Goal: Information Seeking & Learning: Learn about a topic

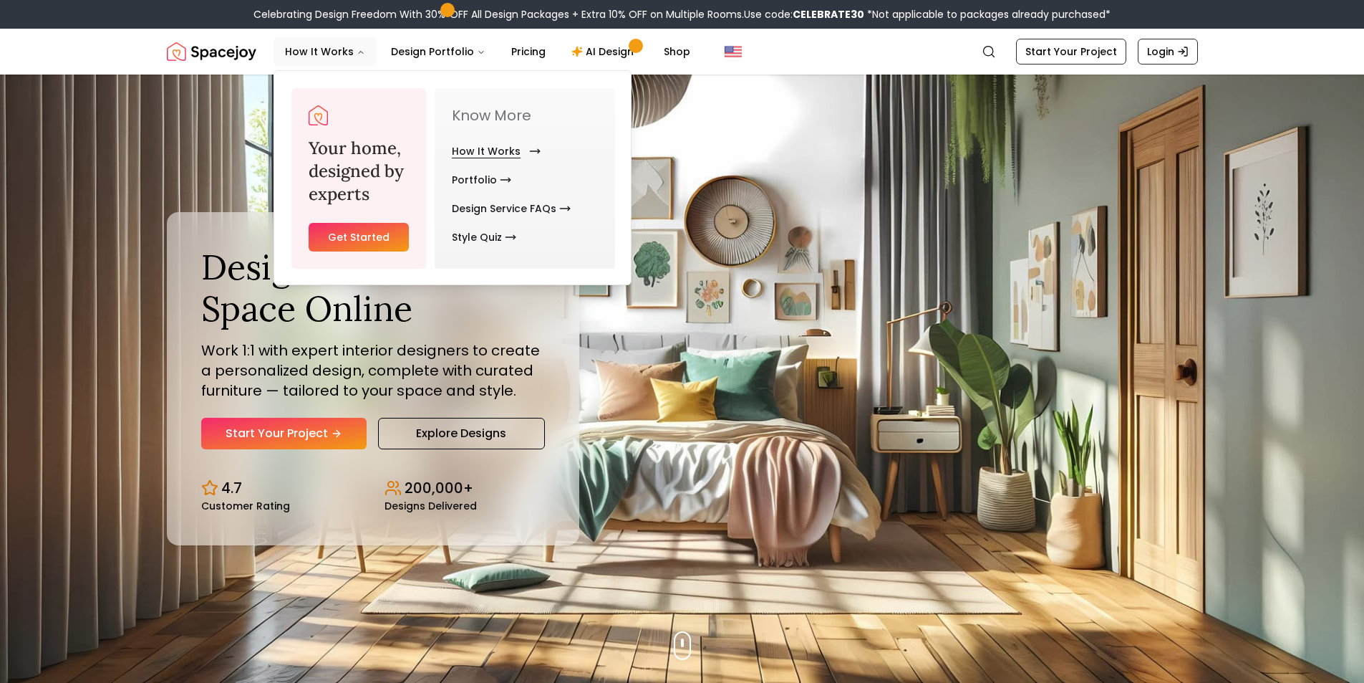
click at [481, 150] on link "How It Works" at bounding box center [493, 151] width 83 height 29
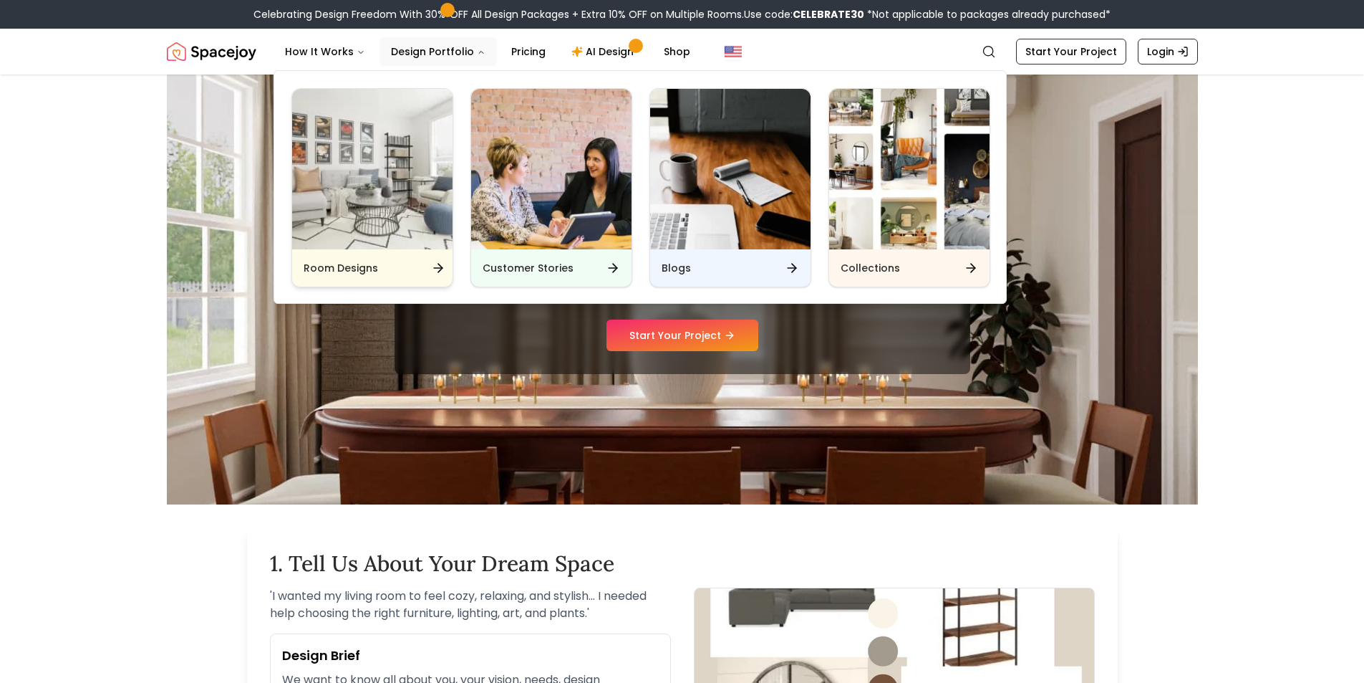
click at [371, 198] on img "Main" at bounding box center [372, 169] width 160 height 160
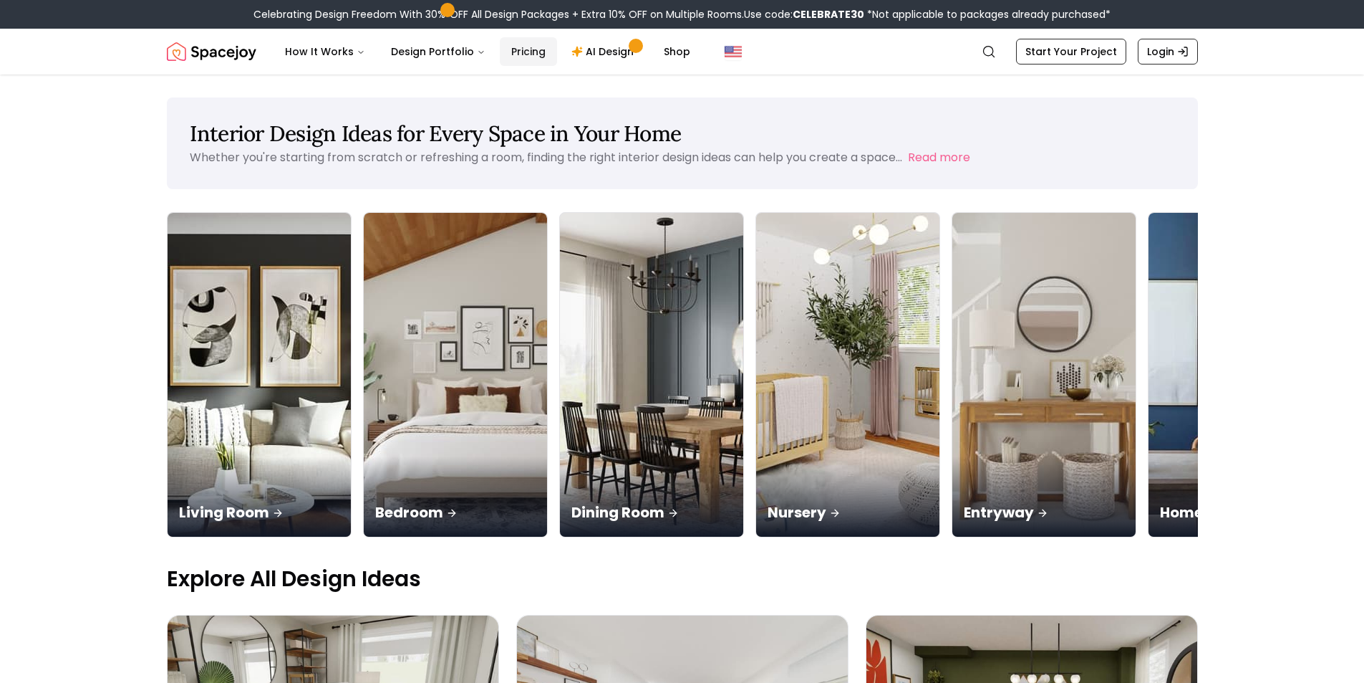
click at [527, 52] on link "Pricing" at bounding box center [528, 51] width 57 height 29
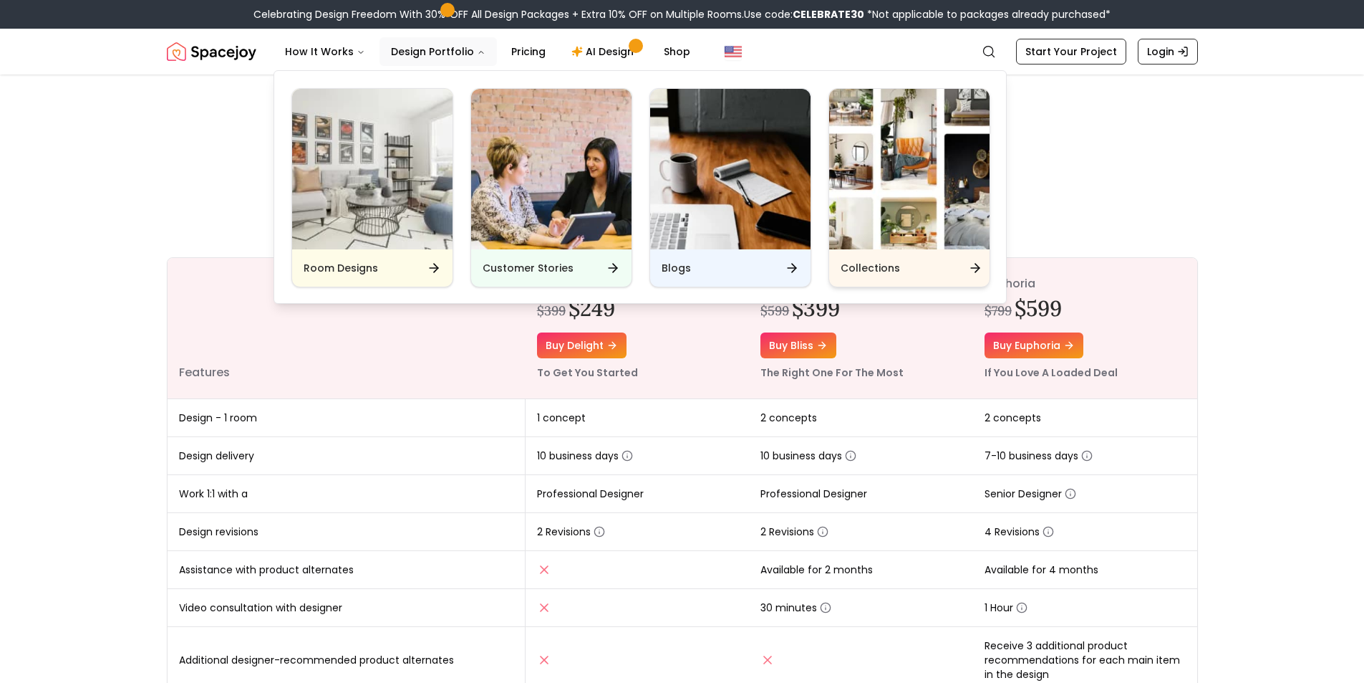
click at [862, 209] on img "Main" at bounding box center [909, 169] width 160 height 160
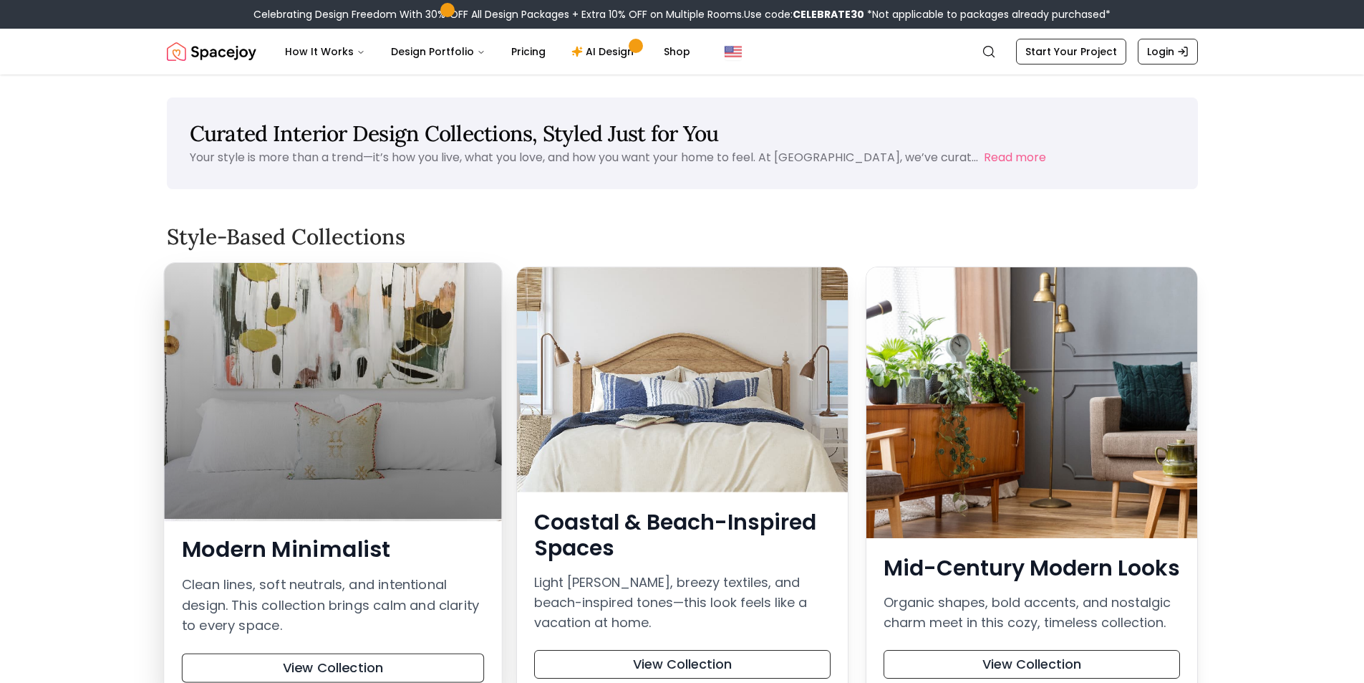
click at [284, 453] on div at bounding box center [332, 391] width 337 height 256
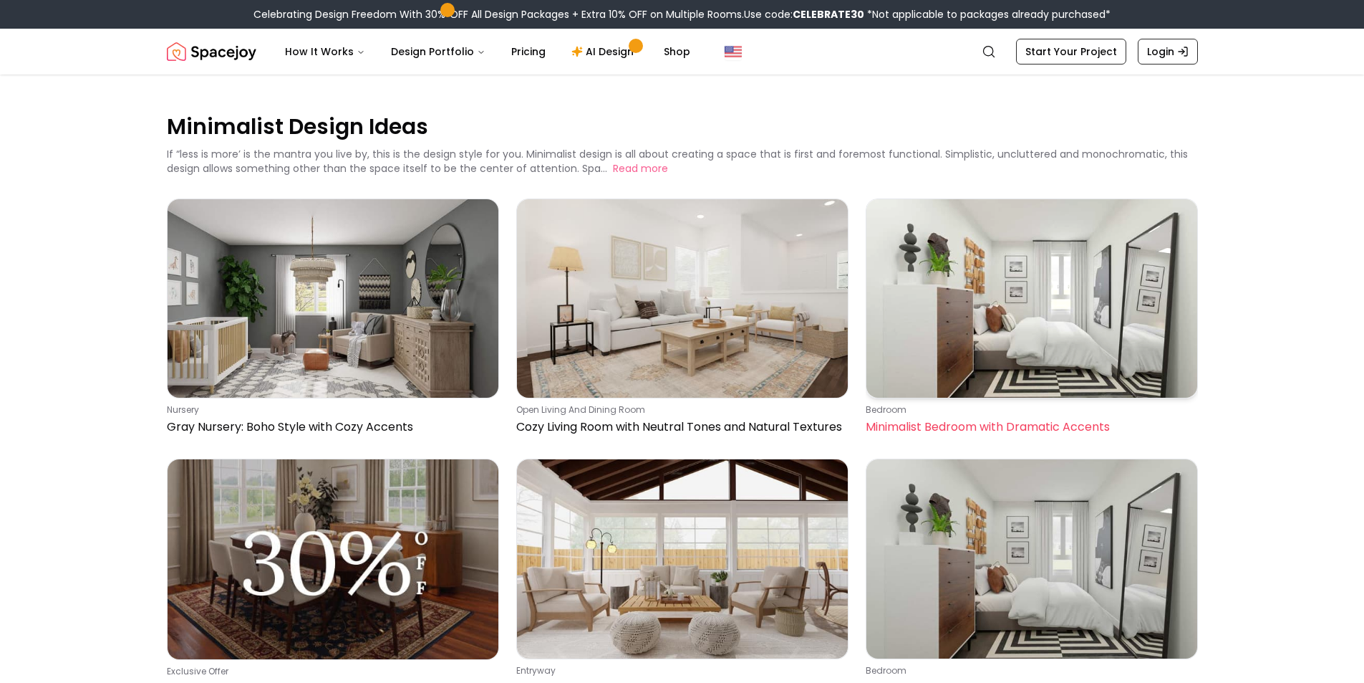
click at [1070, 315] on img at bounding box center [1032, 298] width 331 height 198
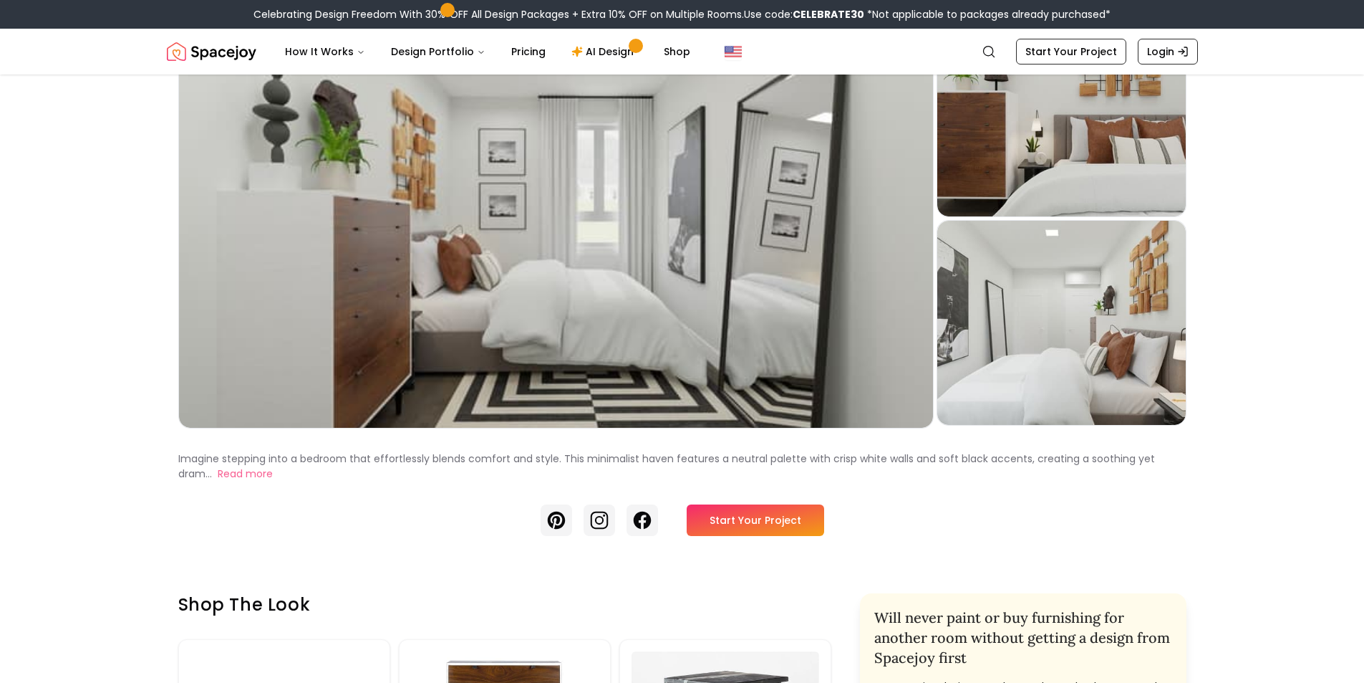
scroll to position [29, 0]
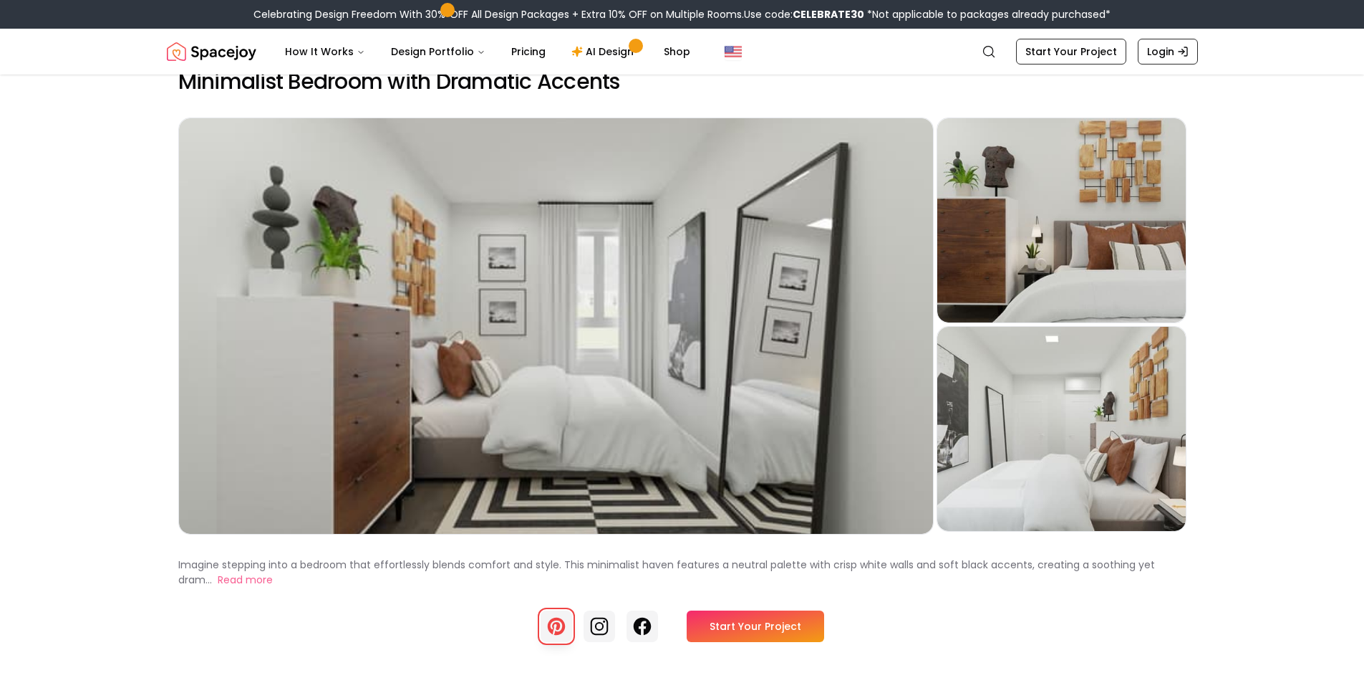
click at [556, 633] on icon at bounding box center [556, 626] width 20 height 20
